Goal: Task Accomplishment & Management: Complete application form

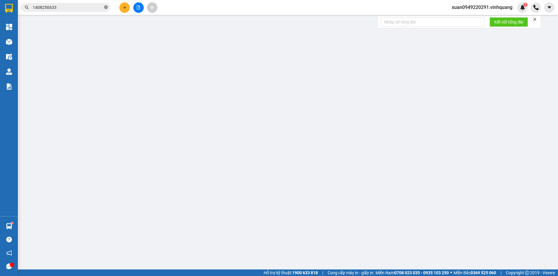
click at [106, 7] on icon "close-circle" at bounding box center [106, 7] width 4 height 4
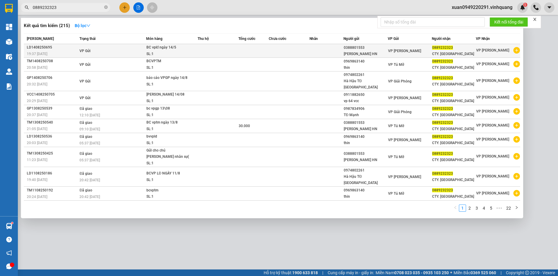
type input "0889232323"
click at [167, 53] on div "SL: 1" at bounding box center [168, 54] width 45 height 7
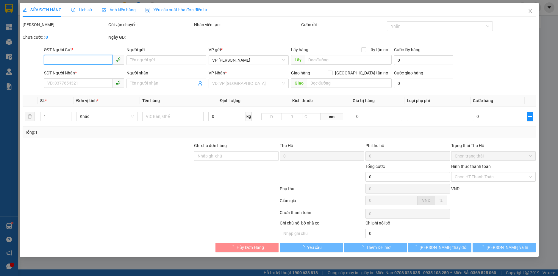
type input "0388801553"
type input "[PERSON_NAME] HN"
type input "0889232323"
type input "CTY. [GEOGRAPHIC_DATA]"
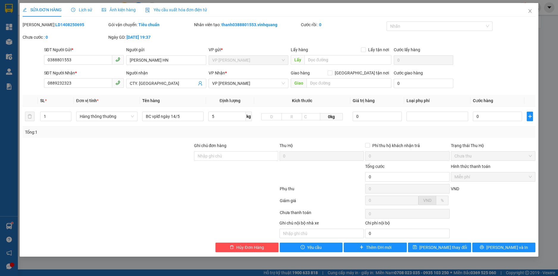
click at [81, 9] on span "Lịch sử" at bounding box center [81, 9] width 21 height 5
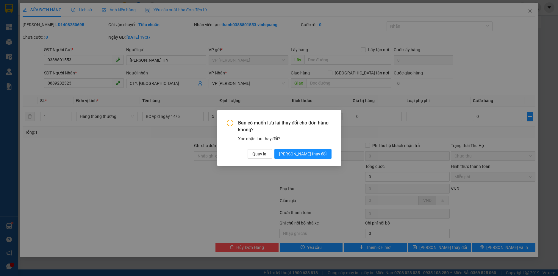
click at [329, 38] on div "Bạn có muốn lưu lại thay đổi cho đơn hàng không? Xác nhận lưu thay đổi? Quay lạ…" at bounding box center [279, 138] width 558 height 276
click at [267, 155] on span "Quay lại" at bounding box center [259, 153] width 15 height 7
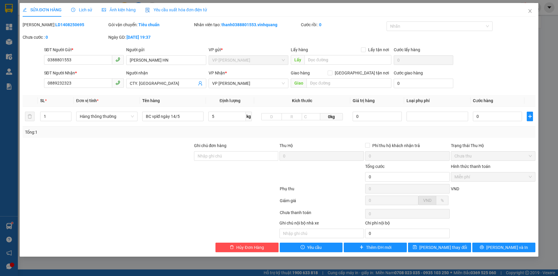
click at [83, 8] on span "Lịch sử" at bounding box center [81, 9] width 21 height 5
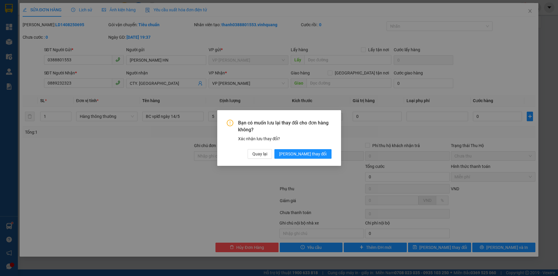
click at [341, 14] on div "Bạn có muốn lưu lại thay đổi cho đơn hàng không? Xác nhận lưu thay đổi? Quay lạ…" at bounding box center [279, 138] width 558 height 276
click at [267, 155] on span "Quay lại" at bounding box center [259, 153] width 15 height 7
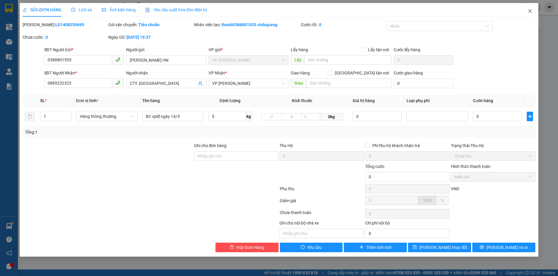
click at [530, 11] on icon "close" at bounding box center [529, 11] width 3 height 4
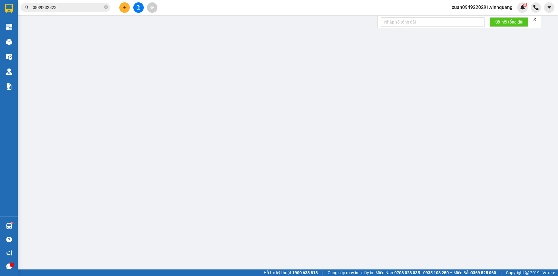
click at [70, 7] on input "0889232323" at bounding box center [68, 7] width 70 height 7
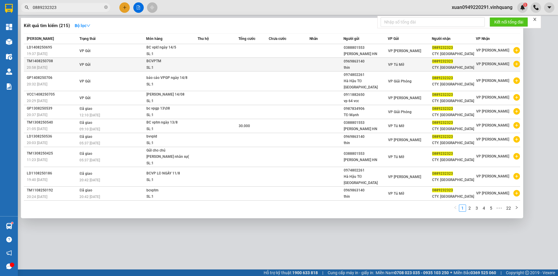
click at [127, 64] on td "VP Gửi" at bounding box center [112, 65] width 68 height 14
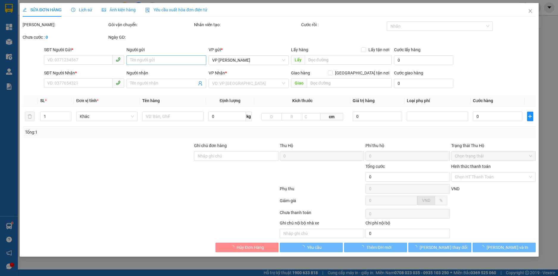
type input "0969863140"
type input "thin"
type input "0889232323"
type input "CTY. [GEOGRAPHIC_DATA]"
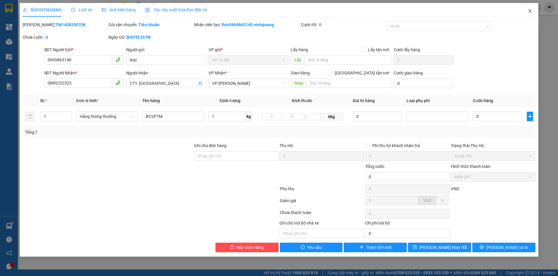
click at [528, 11] on icon "close" at bounding box center [529, 11] width 5 height 5
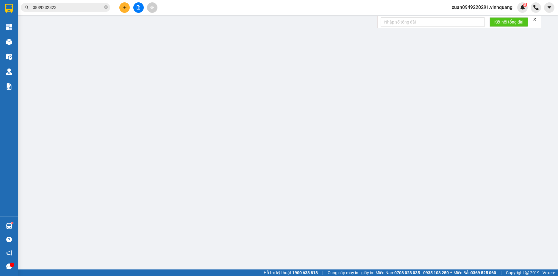
click at [67, 9] on input "0889232323" at bounding box center [68, 7] width 70 height 7
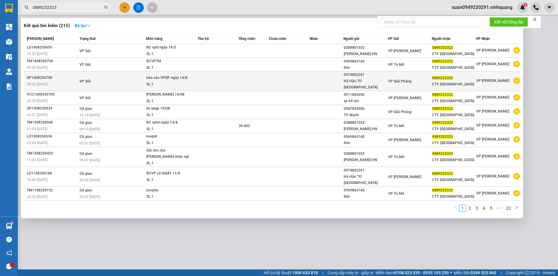
click at [189, 77] on div "báo cáo VPGP ngày 14/8" at bounding box center [168, 78] width 45 height 7
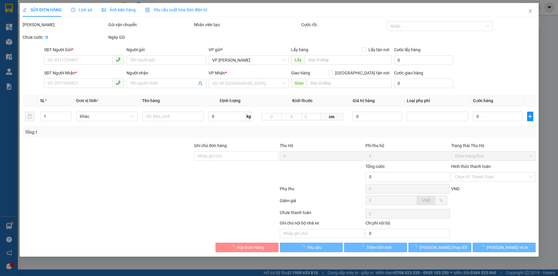
type input "0974802261"
type input "Hà Hậu TĐ [GEOGRAPHIC_DATA]"
type input "0889232323"
type input "CTY. [GEOGRAPHIC_DATA]"
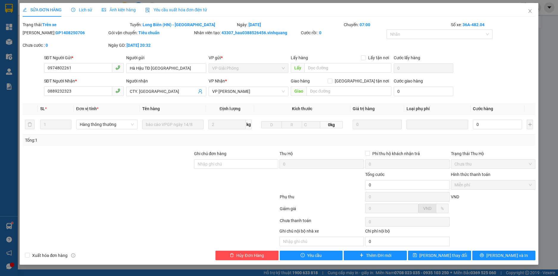
click at [84, 9] on span "Lịch sử" at bounding box center [81, 9] width 21 height 5
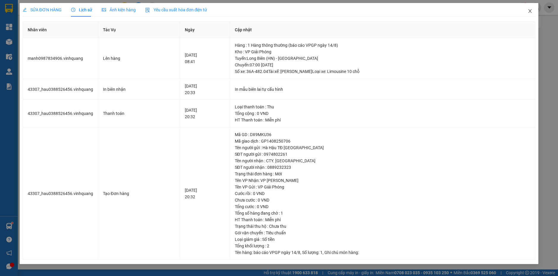
click at [531, 11] on icon "close" at bounding box center [529, 11] width 5 height 5
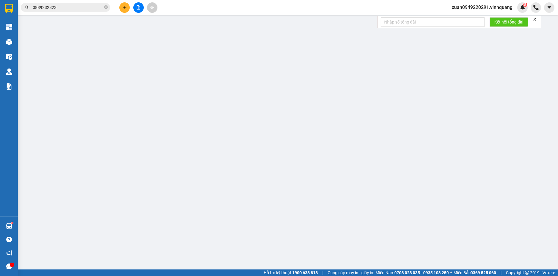
click at [63, 4] on input "0889232323" at bounding box center [68, 7] width 70 height 7
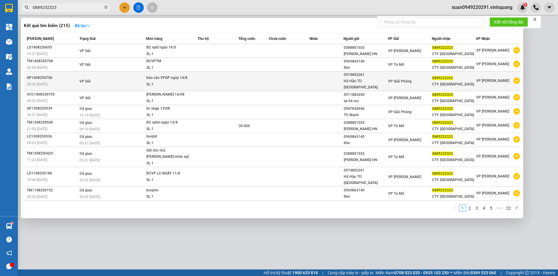
click at [177, 77] on div "báo cáo VPGP ngày 14/8" at bounding box center [168, 78] width 45 height 7
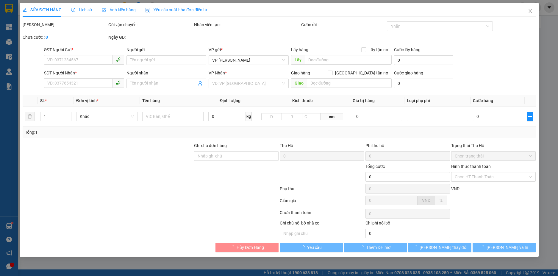
type input "0974802261"
type input "Hà Hậu TĐ [GEOGRAPHIC_DATA]"
type input "0889232323"
type input "CTY. [GEOGRAPHIC_DATA]"
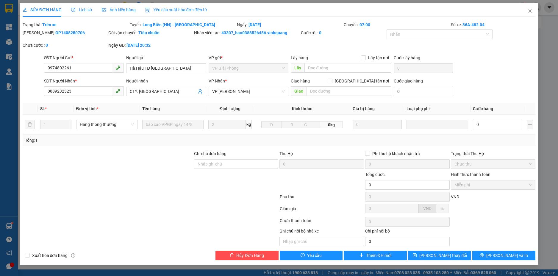
click at [80, 9] on span "Lịch sử" at bounding box center [81, 9] width 21 height 5
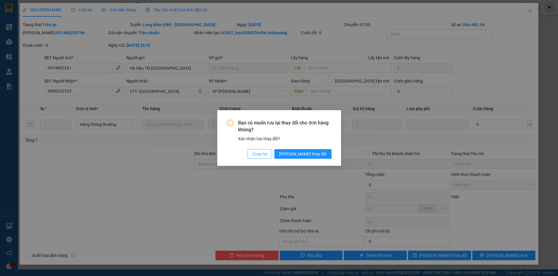
click at [267, 153] on span "Quay lại" at bounding box center [259, 153] width 15 height 7
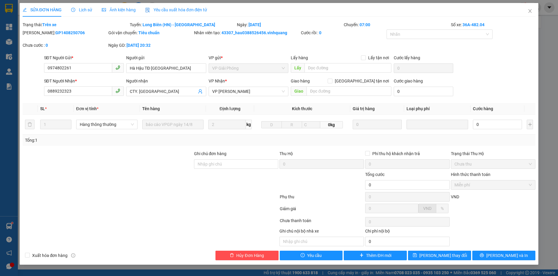
click at [81, 11] on span "Lịch sử" at bounding box center [81, 9] width 21 height 5
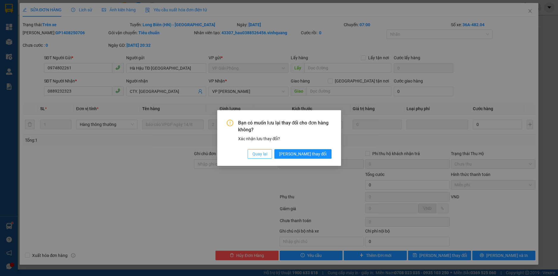
click at [267, 151] on span "Quay lại" at bounding box center [259, 153] width 15 height 7
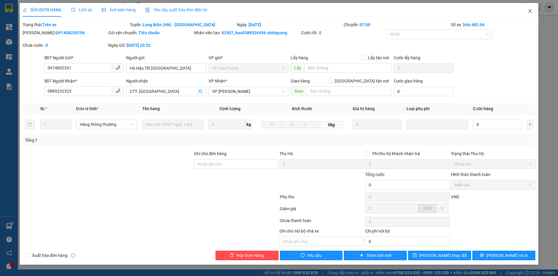
click at [528, 12] on icon "close" at bounding box center [529, 11] width 5 height 5
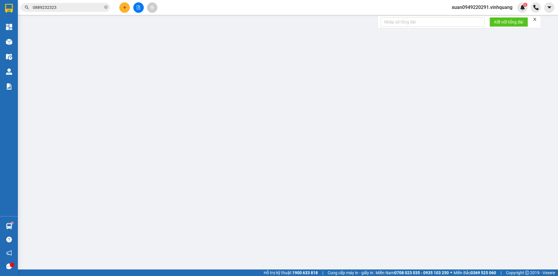
click at [62, 8] on input "0889232323" at bounding box center [68, 7] width 70 height 7
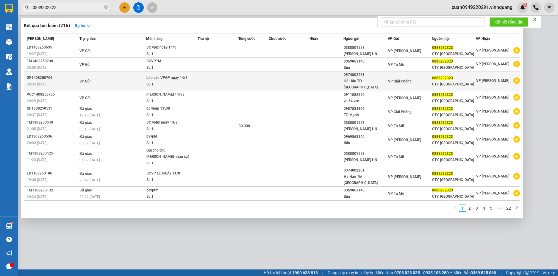
click at [151, 81] on div "SL: 1" at bounding box center [168, 84] width 45 height 7
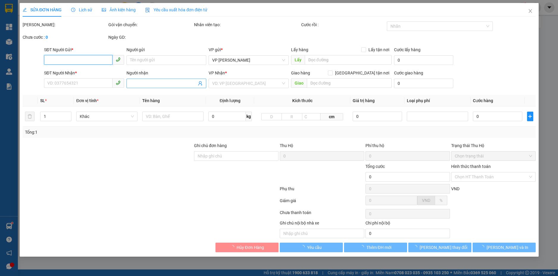
type input "0974802261"
type input "Hà Hậu TĐ [GEOGRAPHIC_DATA]"
type input "0889232323"
type input "CTY. [GEOGRAPHIC_DATA]"
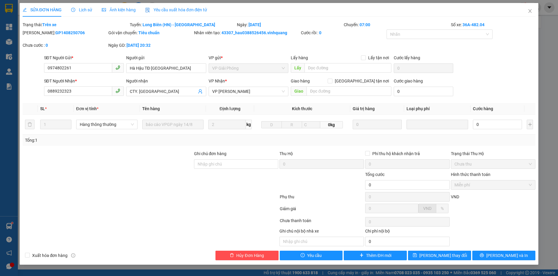
click at [196, 203] on div at bounding box center [150, 198] width 257 height 12
click at [84, 8] on span "Lịch sử" at bounding box center [81, 9] width 21 height 5
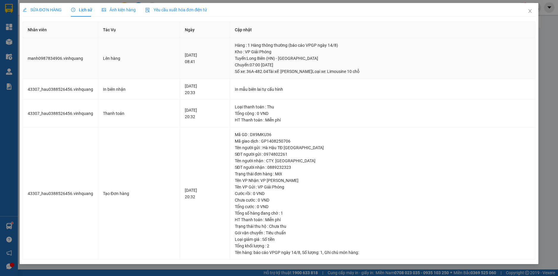
drag, startPoint x: 178, startPoint y: 61, endPoint x: 197, endPoint y: 63, distance: 19.4
click at [190, 60] on td "[DATE] 08:41" at bounding box center [205, 58] width 50 height 41
click at [198, 63] on div "[DATE] 08:41" at bounding box center [205, 58] width 40 height 13
drag, startPoint x: 28, startPoint y: 59, endPoint x: 198, endPoint y: 74, distance: 170.1
click at [178, 75] on tr "manh0987834906.vinhquang Lên hàng [DATE] 08:41 Hàng : 1 Hàng thông thường (báo …" at bounding box center [279, 58] width 512 height 41
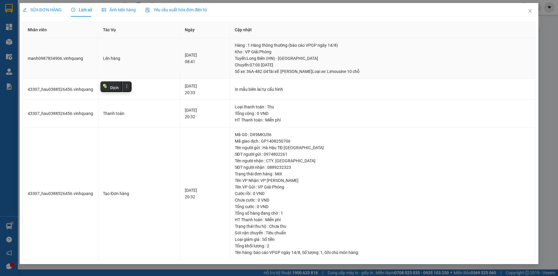
click at [225, 65] on td "[DATE] 08:41" at bounding box center [205, 58] width 50 height 41
drag, startPoint x: 247, startPoint y: 65, endPoint x: 310, endPoint y: 65, distance: 63.0
click at [310, 65] on div "Tuyến : [GEOGRAPHIC_DATA] (HN) - [GEOGRAPHIC_DATA] Chuyến: 07:00 [DATE] Số xe: …" at bounding box center [383, 65] width 296 height 20
click at [337, 65] on div "Tuyến : [GEOGRAPHIC_DATA] (HN) - [GEOGRAPHIC_DATA] Chuyến: 07:00 [DATE] Số xe: …" at bounding box center [383, 65] width 296 height 20
drag, startPoint x: 263, startPoint y: 66, endPoint x: 306, endPoint y: 66, distance: 43.1
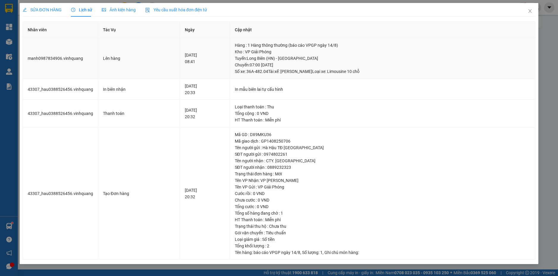
click at [306, 66] on div "Tuyến : [GEOGRAPHIC_DATA] (HN) - [GEOGRAPHIC_DATA] Chuyến: 07:00 [DATE] Số xe: …" at bounding box center [383, 65] width 296 height 20
click at [529, 13] on icon "close" at bounding box center [529, 11] width 3 height 4
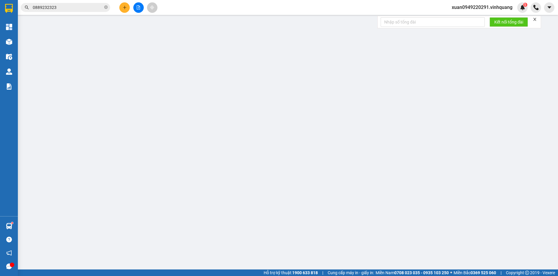
click at [68, 6] on input "0889232323" at bounding box center [68, 7] width 70 height 7
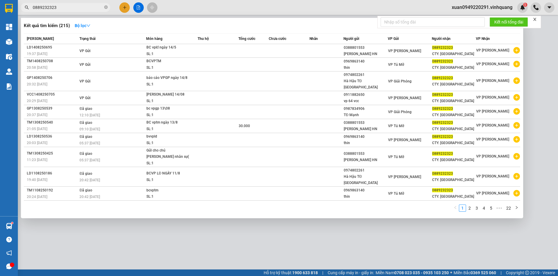
drag, startPoint x: 59, startPoint y: 7, endPoint x: 23, endPoint y: 5, distance: 36.6
click at [23, 5] on span "0889232323" at bounding box center [65, 7] width 89 height 9
paste input "1408250565"
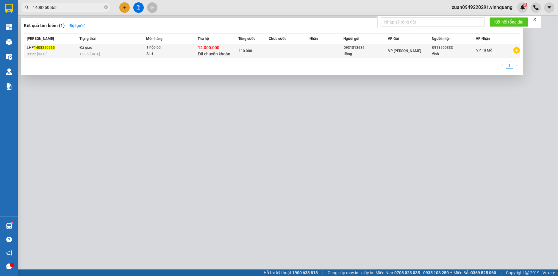
type input "1408250565"
click at [178, 50] on div "1 hộp bd" at bounding box center [168, 47] width 45 height 7
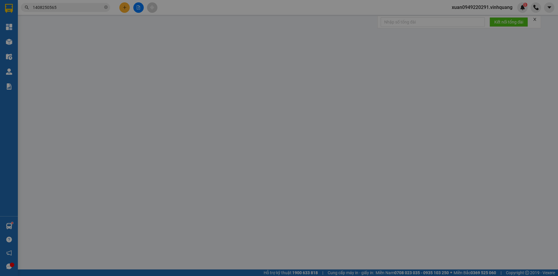
type input "0931813636"
type input "đông"
type input "0919500333"
type input "vĩnh"
type input "teckcombank 1931813636 [PERSON_NAME]"
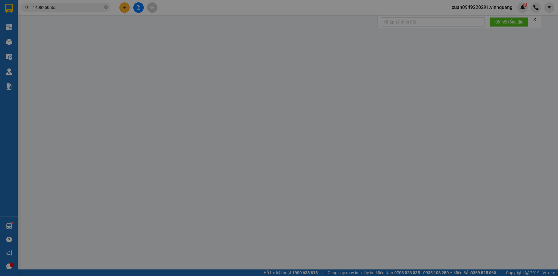
type input "12.000.000"
type input "80.000"
type input "110.000"
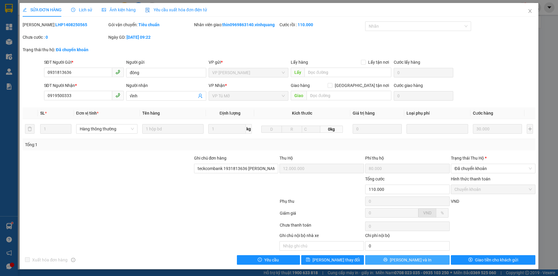
click at [391, 261] on button "[PERSON_NAME] và In" at bounding box center [407, 260] width 84 height 10
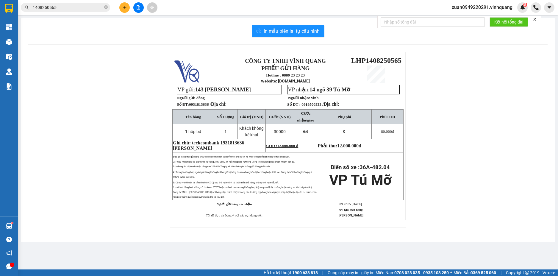
drag, startPoint x: 63, startPoint y: 6, endPoint x: 17, endPoint y: 7, distance: 46.7
click at [17, 7] on section "Kết quả tìm kiếm ( 1 ) Bộ lọc Mã ĐH Trạng thái Món hàng Thu hộ Tổng cước Chưa c…" at bounding box center [279, 138] width 558 height 276
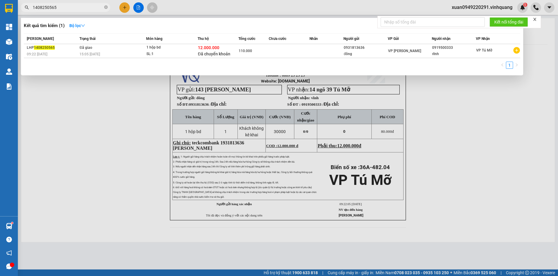
click at [107, 19] on div "Kết quả tìm kiếm ( 1 ) Bộ lọc Mã ĐH Trạng thái Món hàng Thu hộ Tổng cước Chưa c…" at bounding box center [272, 46] width 502 height 57
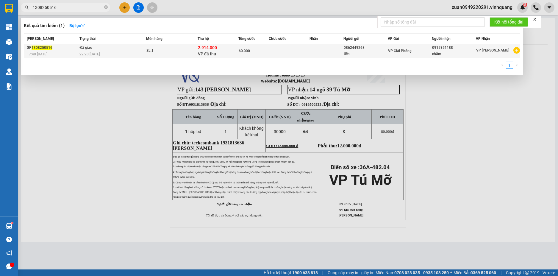
type input "1308250516"
click at [176, 52] on div "SL: 1" at bounding box center [168, 51] width 45 height 7
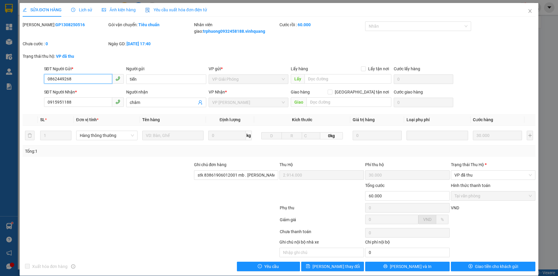
type input "0862449268"
type input "tiến"
type input "0915951188"
type input "châm"
type input "stk 83861906012001 mb . [PERSON_NAME]"
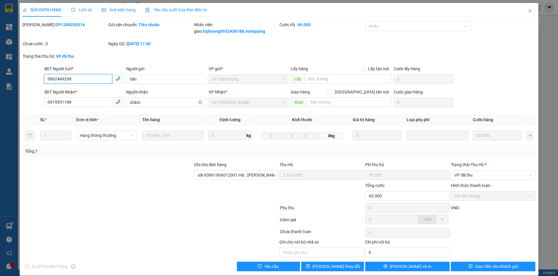
type input "2.914.000"
type input "30.000"
type input "60.000"
